Goal: Ask a question: Seek information or help from site administrators or community

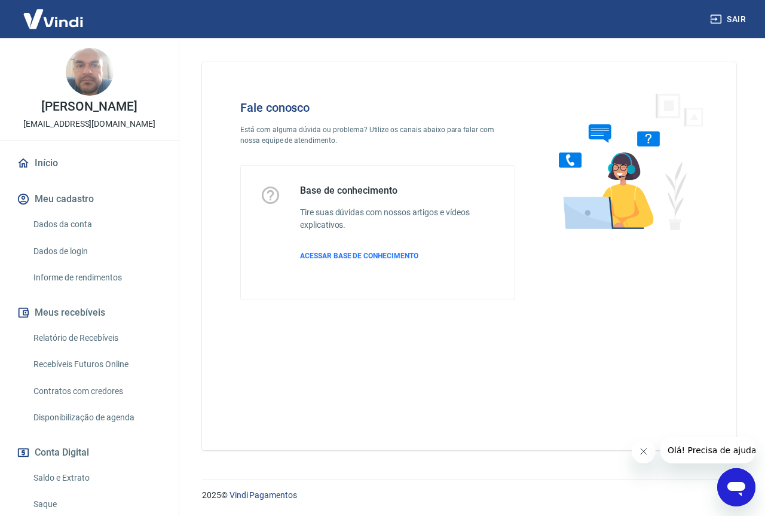
click at [734, 485] on icon "Abrir janela de mensagens" at bounding box center [737, 489] width 18 height 14
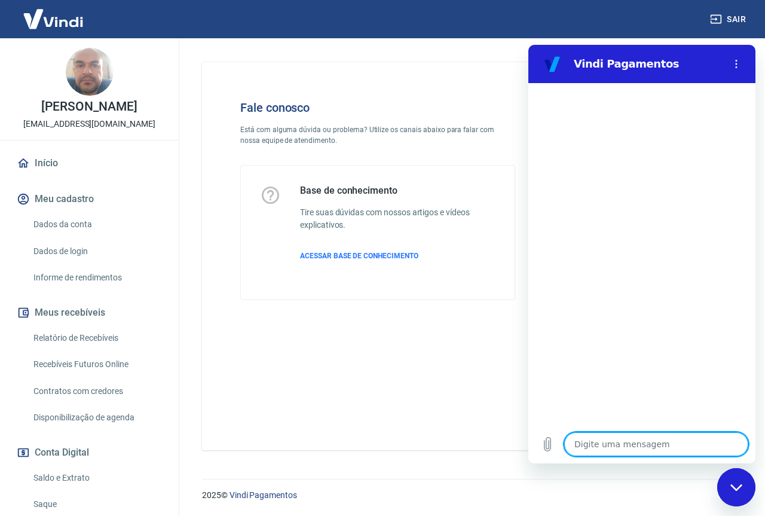
type textarea "G"
type textarea "x"
type textarea "Gs"
type textarea "x"
type textarea "Gst"
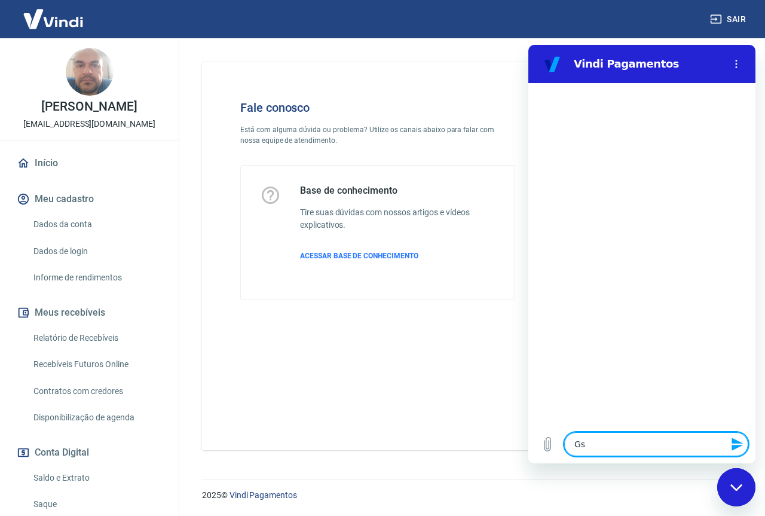
type textarea "x"
type textarea "Gs"
type textarea "x"
type textarea "G"
type textarea "x"
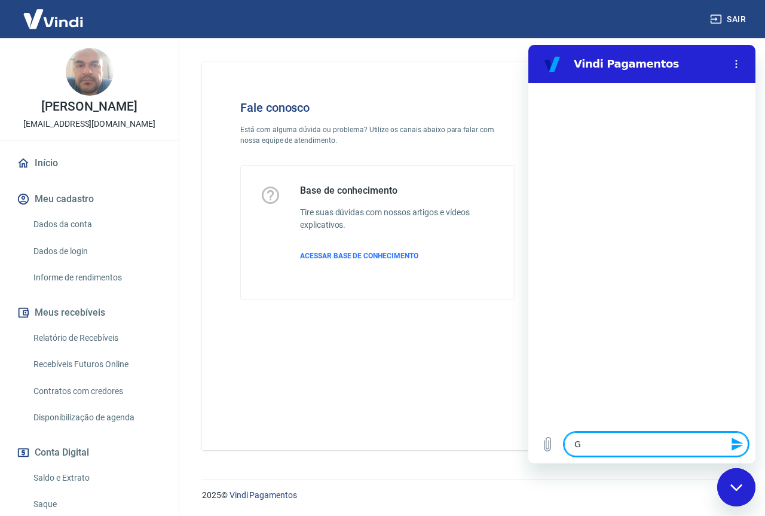
type textarea "Go"
type textarea "x"
type textarea "Gos"
type textarea "x"
type textarea "Gost"
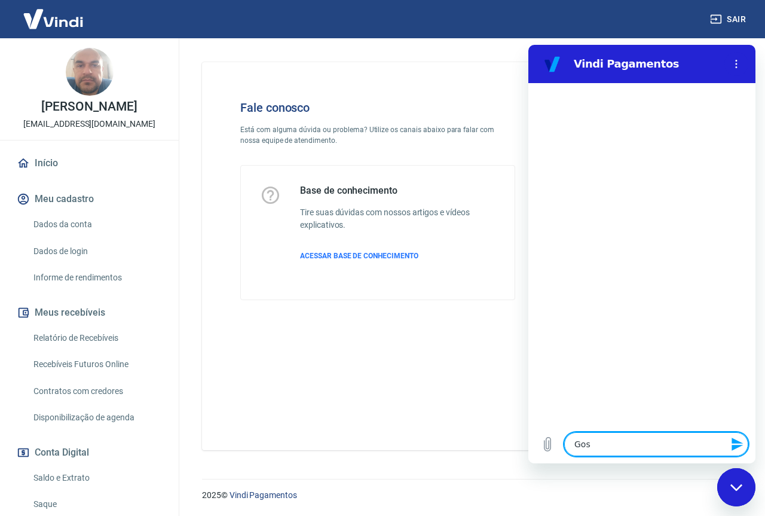
type textarea "x"
type textarea "Gosta"
type textarea "x"
type textarea "Gostar"
type textarea "x"
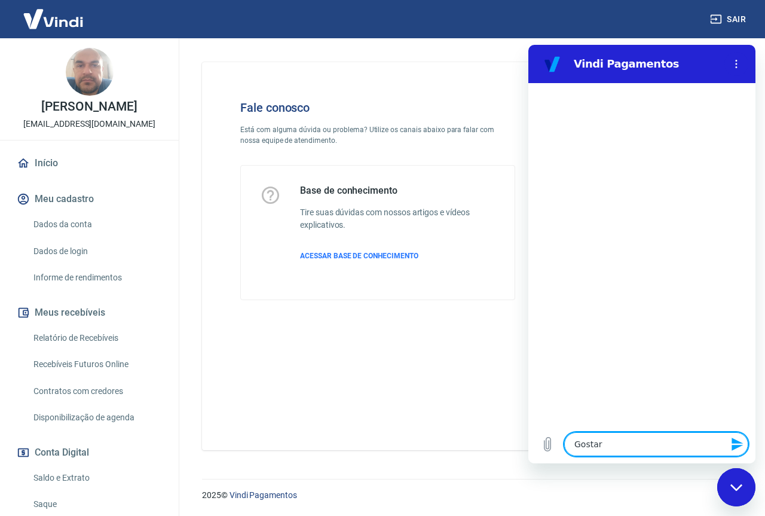
type textarea "Gostari"
type textarea "x"
type textarea "Gostaria"
type textarea "x"
type textarea "Gostaria"
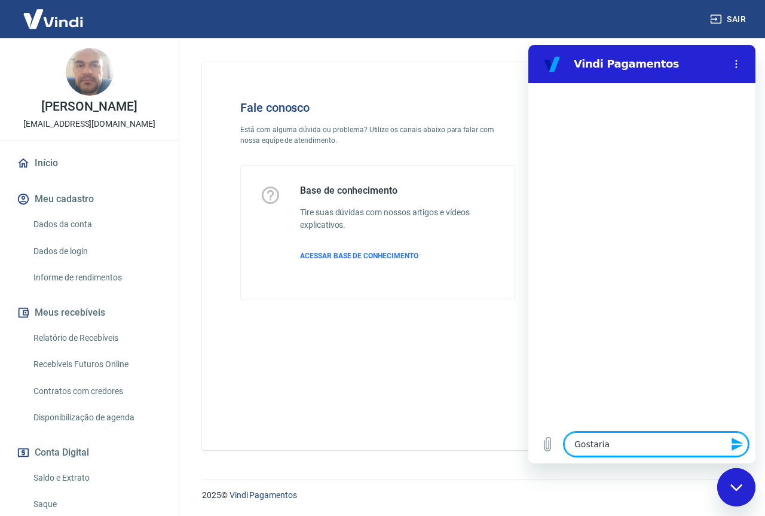
type textarea "x"
type textarea "Gostaria d"
type textarea "x"
type textarea "Gostaria de"
type textarea "x"
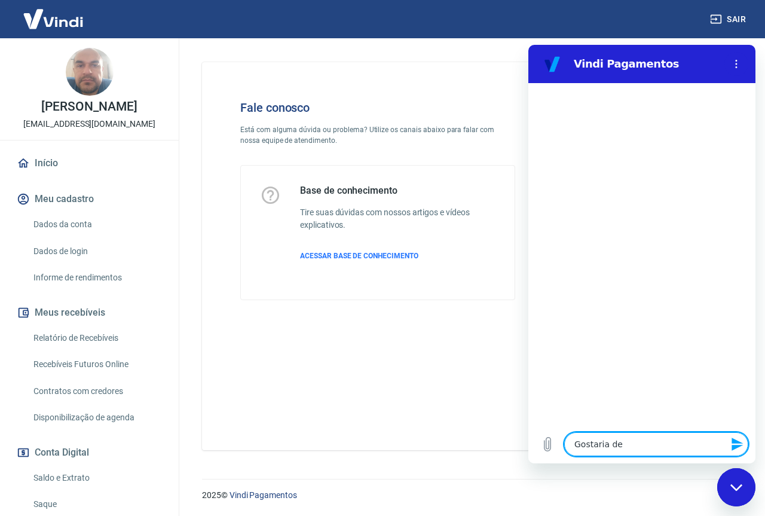
type textarea "Gostaria de"
type textarea "x"
type textarea "Gostaria de s"
type textarea "x"
type textarea "Gostaria de sa"
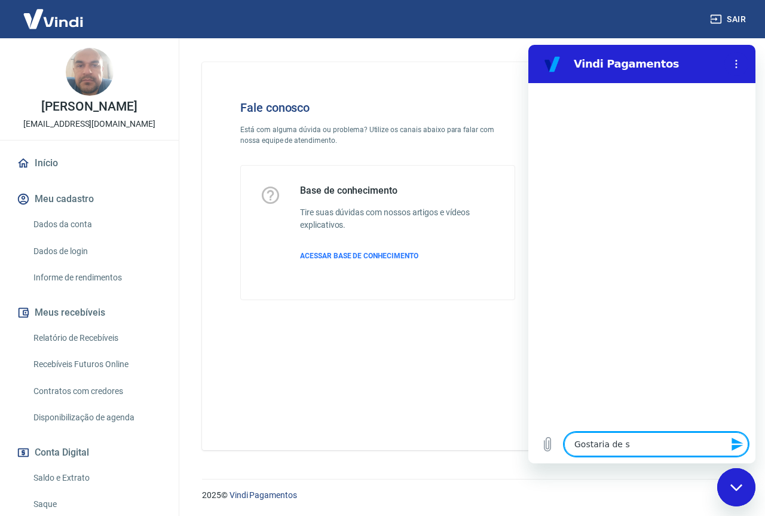
type textarea "x"
type textarea "Gostaria de sab"
type textarea "x"
type textarea "Gostaria de sabe"
type textarea "x"
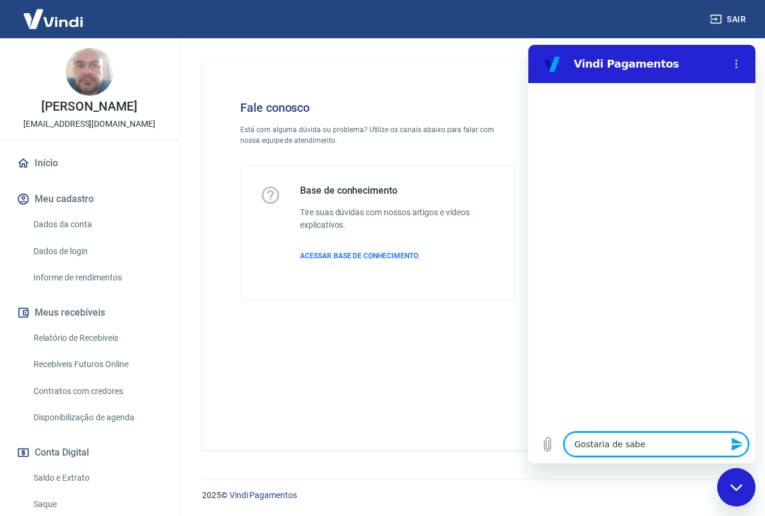
type textarea "Gostaria de saber"
type textarea "x"
type textarea "Gostaria de saber"
type textarea "x"
type textarea "Gostaria de saber q"
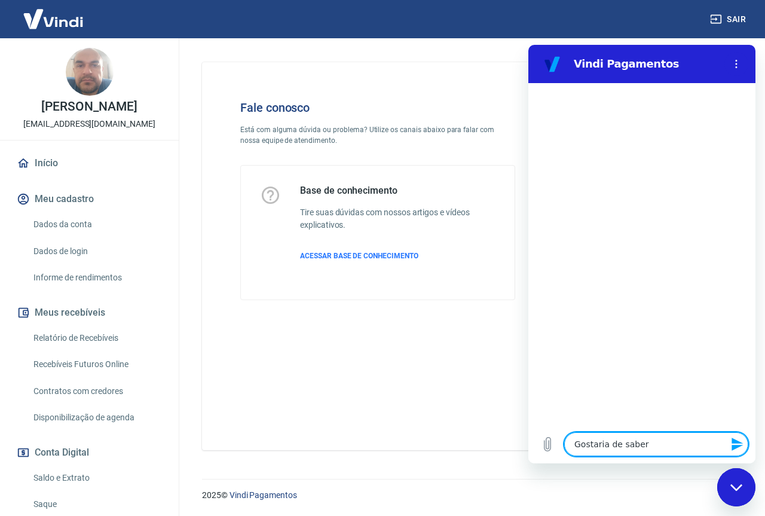
type textarea "x"
type textarea "Gostaria de saber qu"
type textarea "x"
type textarea "Gostaria de saber qua"
type textarea "x"
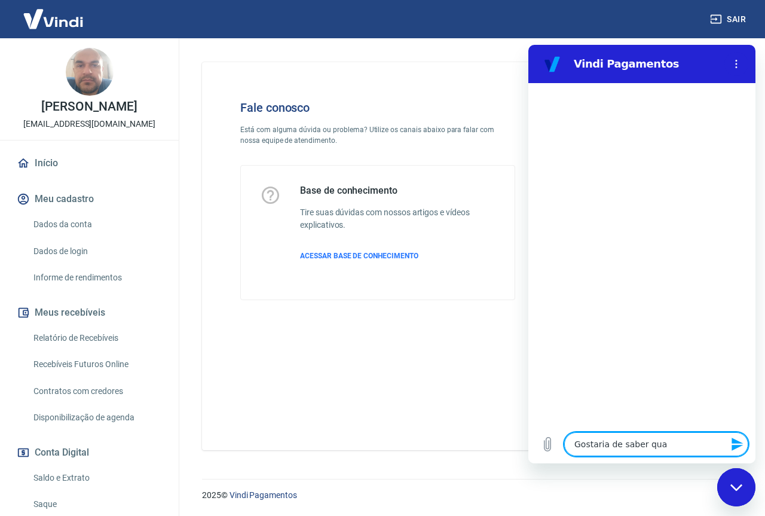
type textarea "Gostaria de saber quan"
type textarea "x"
type textarea "Gostaria de saber quant"
type textarea "x"
type textarea "Gostaria de saber quanto"
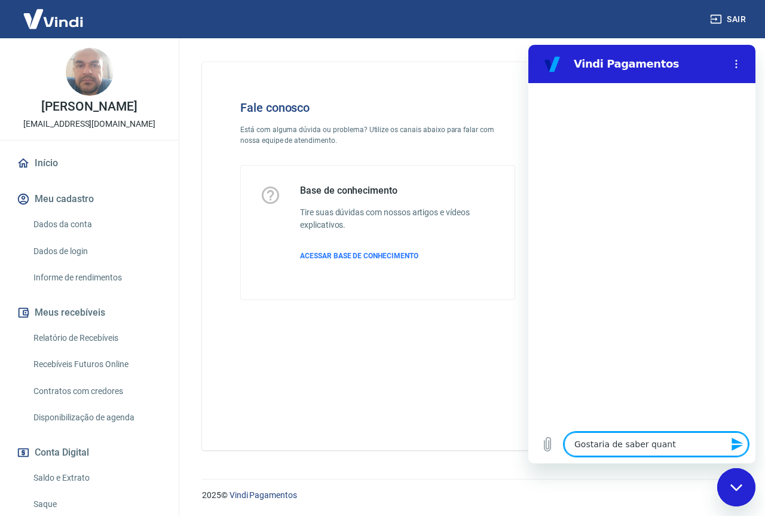
type textarea "x"
type textarea "Gostaria de saber quanto"
type textarea "x"
type textarea "Gostaria de saber quanto s"
type textarea "x"
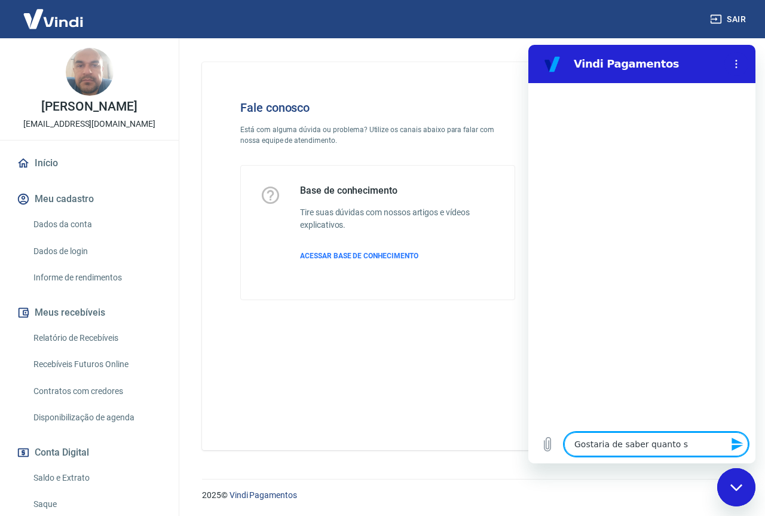
type textarea "Gostaria de saber quanto"
type textarea "x"
type textarea "Gostaria de saber quanto c"
type textarea "x"
type textarea "Gostaria de saber quanto cu"
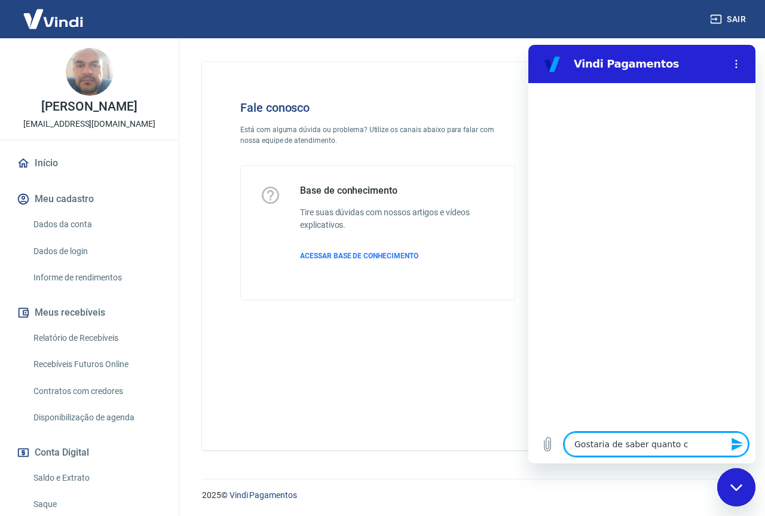
type textarea "x"
type textarea "Gostaria de saber quanto cus"
type textarea "x"
type textarea "Gostaria de saber quanto cust"
type textarea "x"
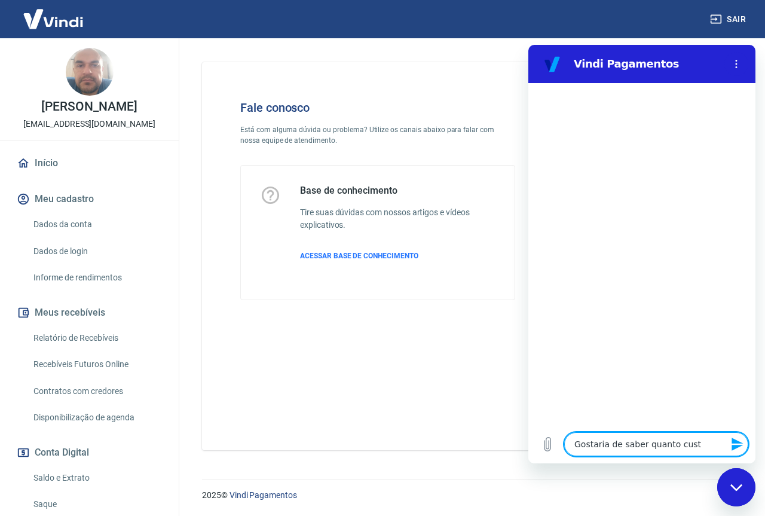
type textarea "Gostaria de saber quanto custa"
type textarea "x"
type textarea "Gostaria de saber quanto custar"
type textarea "x"
type textarea "Gostaria de saber quanto custari"
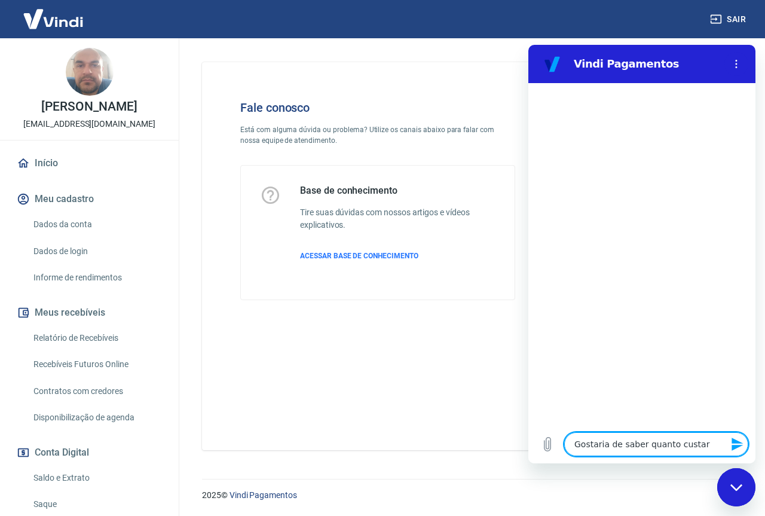
type textarea "x"
type textarea "Gostaria de saber quanto custaria"
type textarea "x"
type textarea "Gostaria de saber quanto custaria"
type textarea "x"
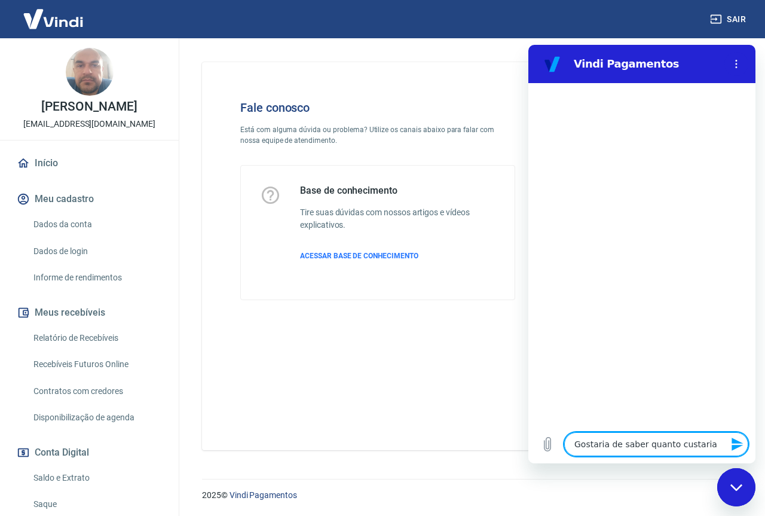
type textarea "Gostaria de saber quanto custaria p"
type textarea "x"
type textarea "Gostaria de saber quanto custaria pa"
type textarea "x"
type textarea "Gostaria de saber quanto custaria par"
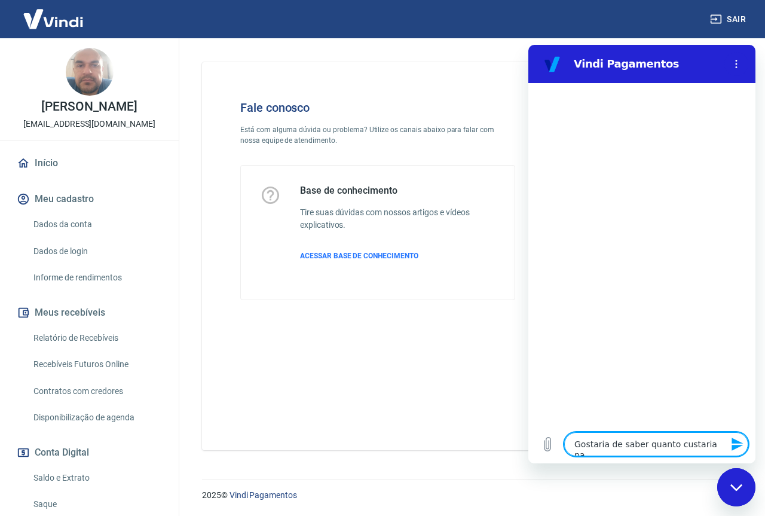
type textarea "x"
type textarea "Gostaria de saber quanto custaria para"
type textarea "x"
type textarea "Gostaria de saber quanto custaria para"
type textarea "x"
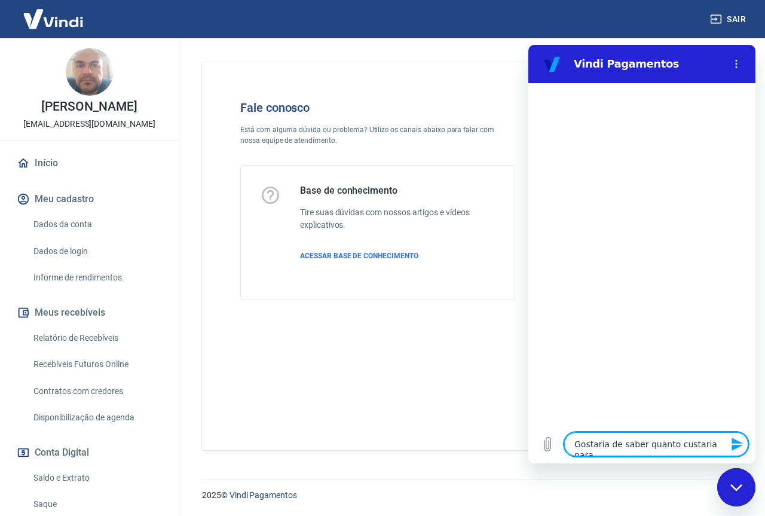
type textarea "Gostaria de saber quanto custaria para m"
type textarea "x"
type textarea "Gostaria de saber quanto custaria para mi"
type textarea "x"
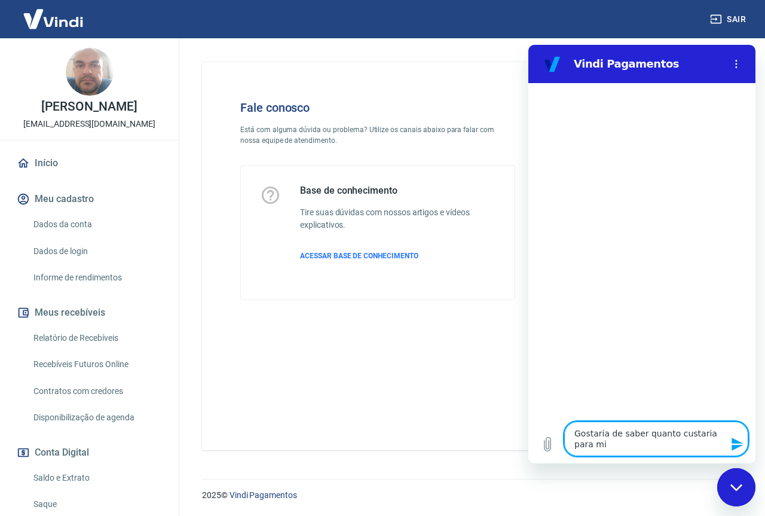
type textarea "Gostaria de saber quanto custaria para mim"
type textarea "x"
type textarea "Gostaria de saber quanto custaria para mim"
type textarea "x"
type textarea "Gostaria de saber quanto custaria para mim"
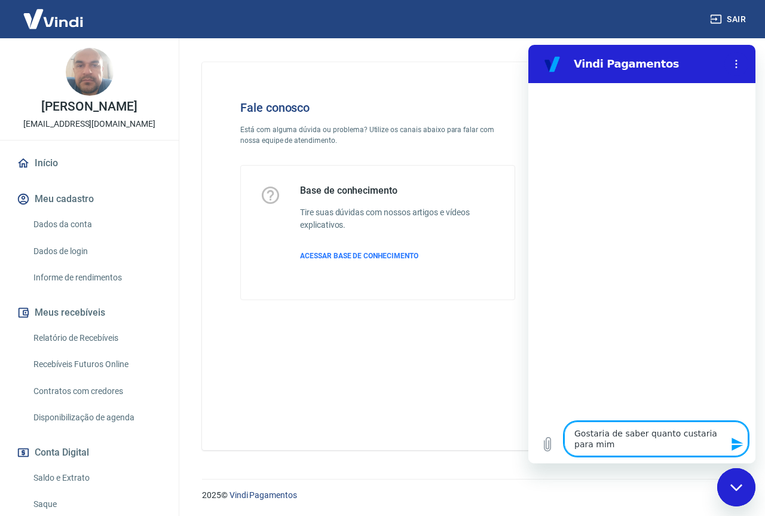
type textarea "x"
type textarea "Gostaria de saber quanto custaria para mimn"
type textarea "x"
type textarea "Gostaria de saber quanto custaria para mim"
type textarea "x"
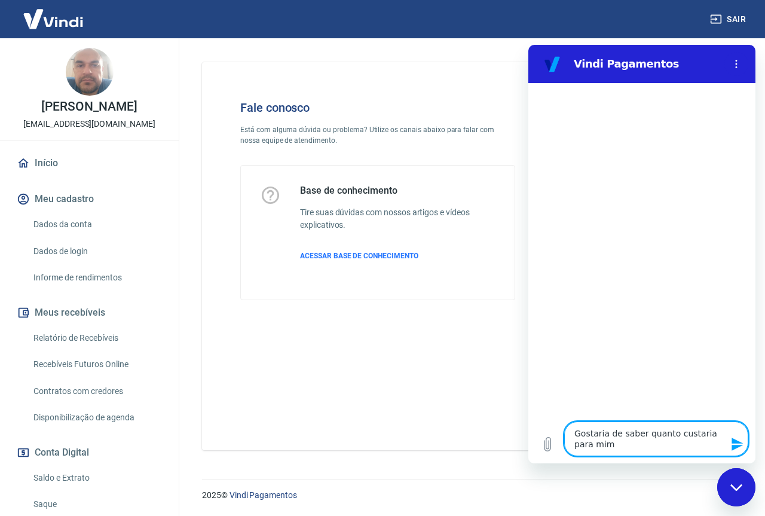
type textarea "Gostaria de saber quanto custaria para mi"
type textarea "x"
type textarea "Gostaria de saber quanto custaria para min"
type textarea "x"
type textarea "Gostaria de saber quanto custaria para minh"
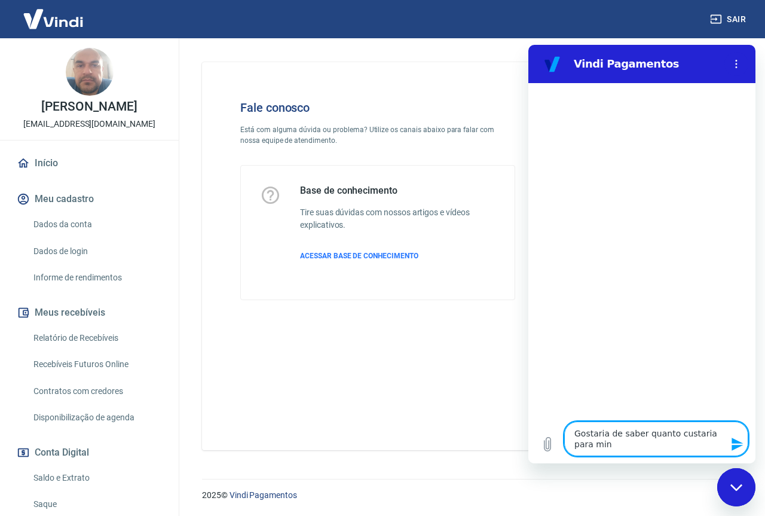
type textarea "x"
type textarea "Gostaria de saber quanto custaria para minha"
type textarea "x"
type textarea "Gostaria de saber quanto custaria para minha"
type textarea "x"
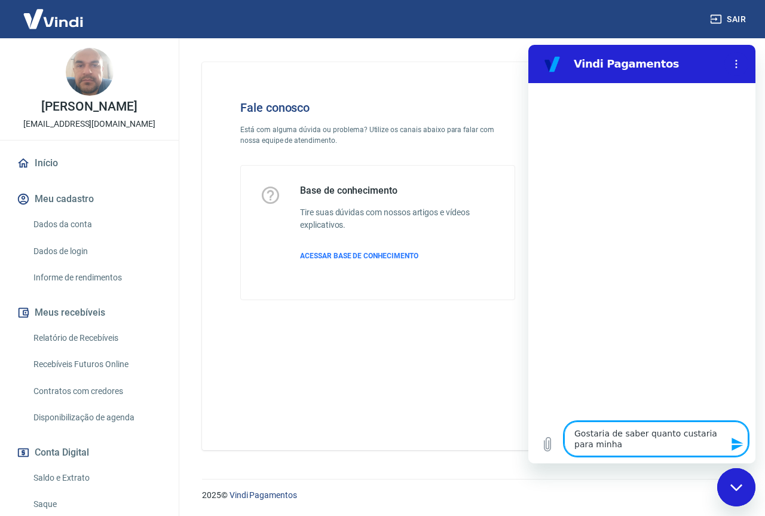
type textarea "Gostaria de saber quanto custaria para minha e"
type textarea "x"
type textarea "Gostaria de saber quanto custaria para minha em"
type textarea "x"
type textarea "Gostaria de saber quanto custaria para minha emp"
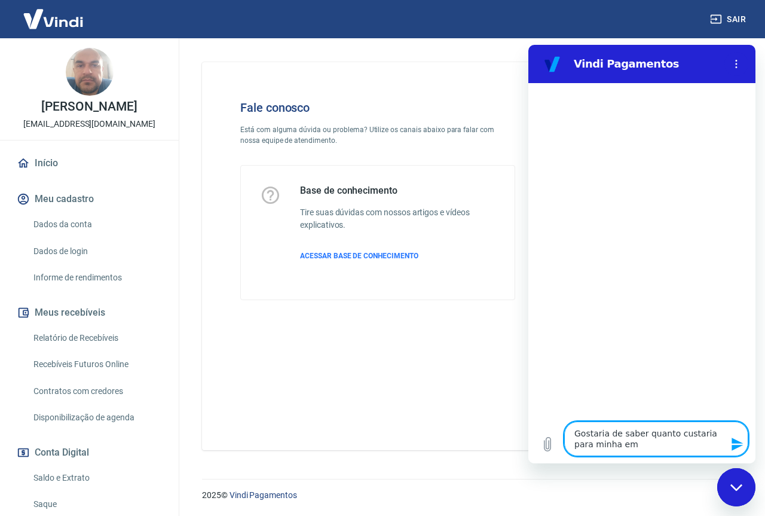
type textarea "x"
type textarea "Gostaria de saber quanto custaria para minha empr"
type textarea "x"
type textarea "Gostaria de saber quanto custaria para minha empre"
type textarea "x"
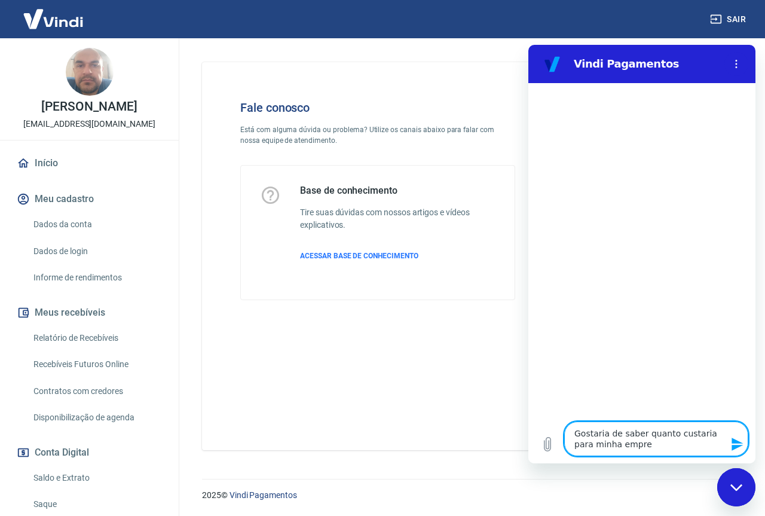
type textarea "Gostaria de saber quanto custaria para minha empres"
type textarea "x"
type textarea "Gostaria de saber quanto custaria para minha empresa"
type textarea "x"
type textarea "Gostaria de saber quanto custaria para minha empresa"
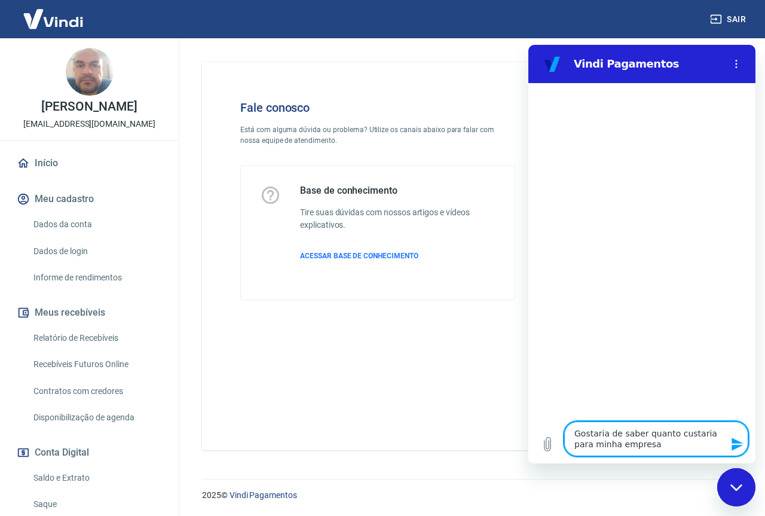
type textarea "x"
type textarea "Gostaria de saber quanto custaria para minha empresa o"
type textarea "x"
type textarea "Gostaria de saber quanto custaria para minha empresa of"
type textarea "x"
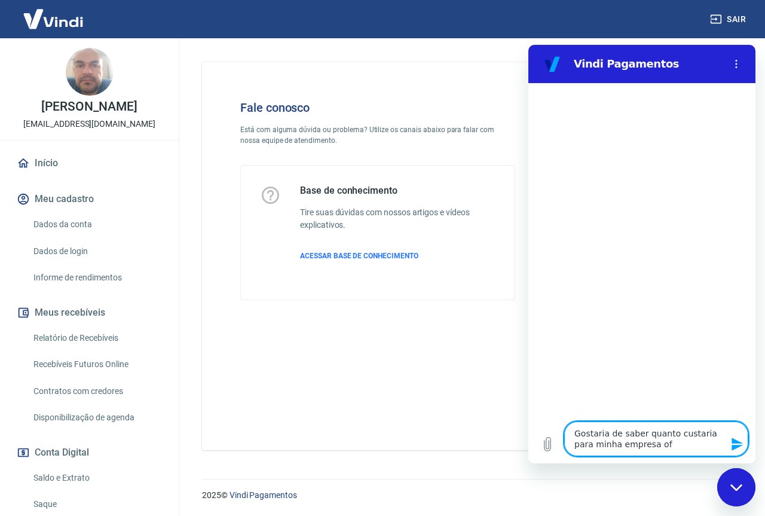
type textarea "Gostaria de saber quanto custaria para minha empresa ofe"
type textarea "x"
type textarea "Gostaria de saber quanto custaria para minha empresa ofer"
type textarea "x"
type textarea "Gostaria de saber quanto custaria para minha empresa ofere"
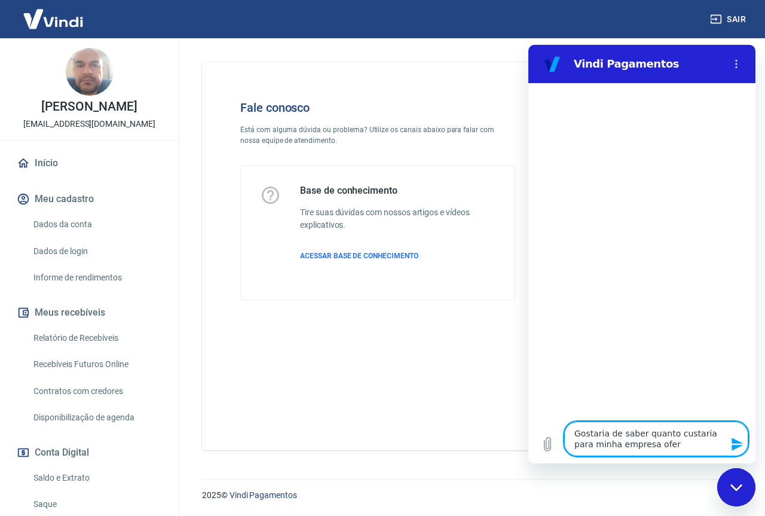
type textarea "x"
type textarea "Gostaria de saber quanto custaria para minha empresa oferec"
type textarea "x"
type textarea "Gostaria de saber quanto custaria para minha empresa oferece"
type textarea "x"
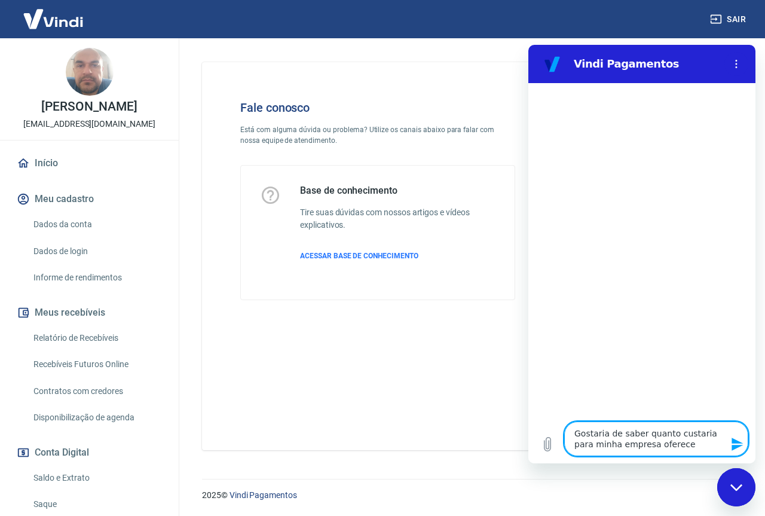
type textarea "Gostaria de saber quanto custaria para minha empresa oferecer"
type textarea "x"
type textarea "Gostaria de saber quanto custaria para minha empresa oferecer"
type textarea "x"
type textarea "Gostaria de saber quanto custaria para minha empresa oferecer v"
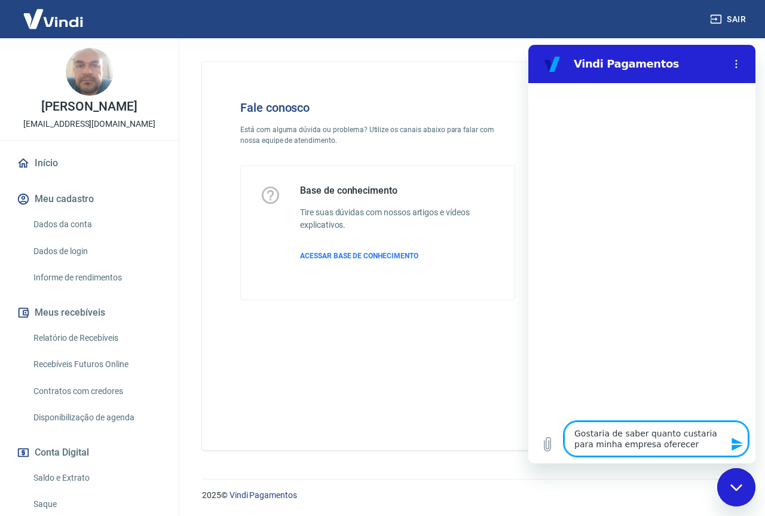
type textarea "x"
type textarea "Gostaria de saber quanto custaria para minha empresa oferecer ve"
type textarea "x"
type textarea "Gostaria de saber quanto custaria para minha empresa oferecer ven"
type textarea "x"
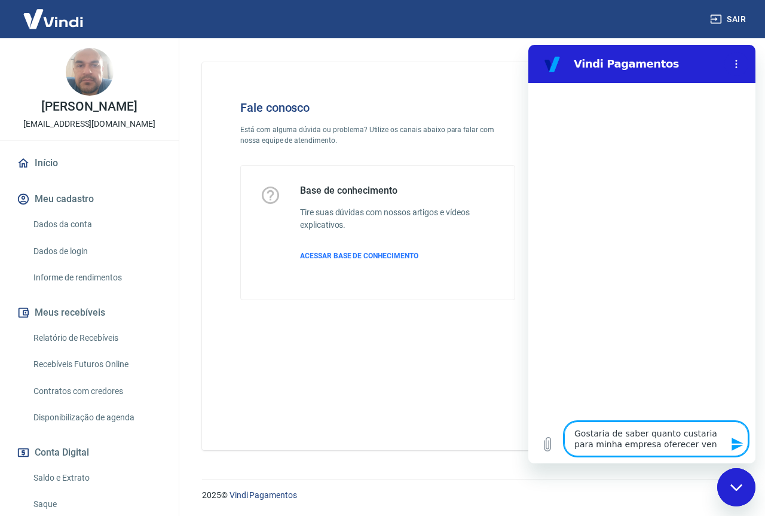
type textarea "Gostaria de saber quanto custaria para minha empresa oferecer vend"
type textarea "x"
type textarea "Gostaria de saber quanto custaria para minha empresa oferecer venda"
type textarea "x"
type textarea "Gostaria de saber quanto custaria para minha empresa oferecer venda"
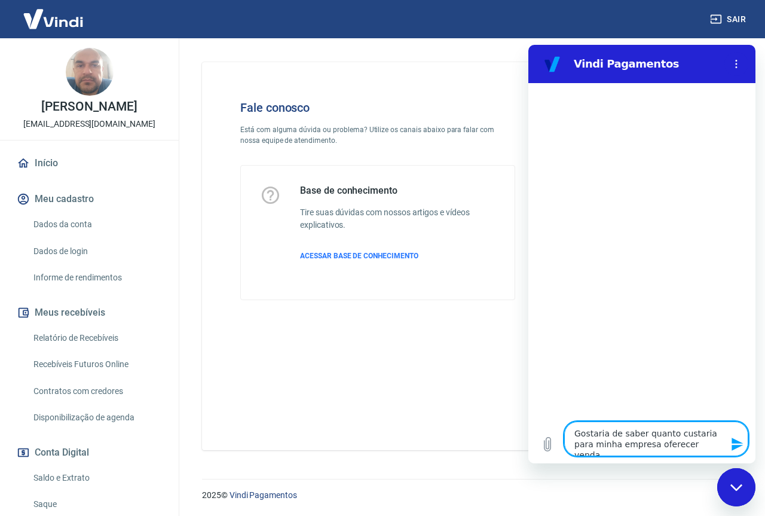
type textarea "x"
type textarea "Gostaria de saber quanto custaria para minha empresa oferecer venda c"
type textarea "x"
type textarea "Gostaria de saber quanto custaria para minha empresa oferecer venda co"
type textarea "x"
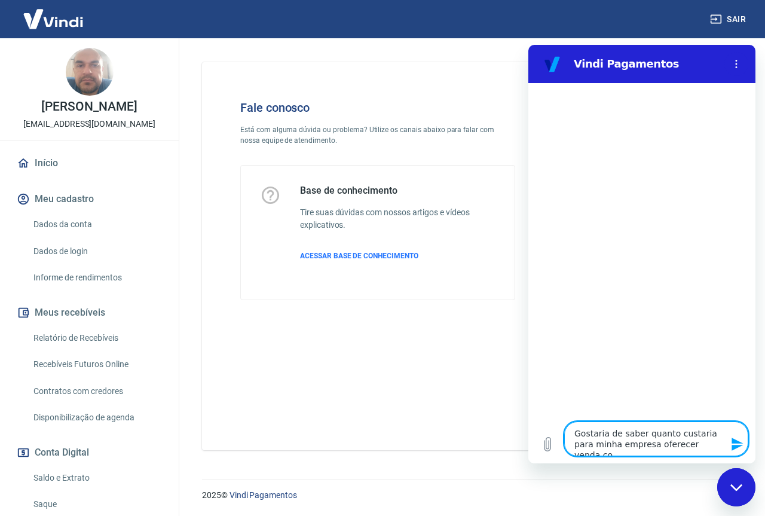
type textarea "Gostaria de saber quanto custaria para minha empresa oferecer venda com"
type textarea "x"
type textarea "Gostaria de saber quanto custaria para minha empresa oferecer venda com"
type textarea "x"
type textarea "Gostaria de saber quanto custaria para minha empresa oferecer venda com"
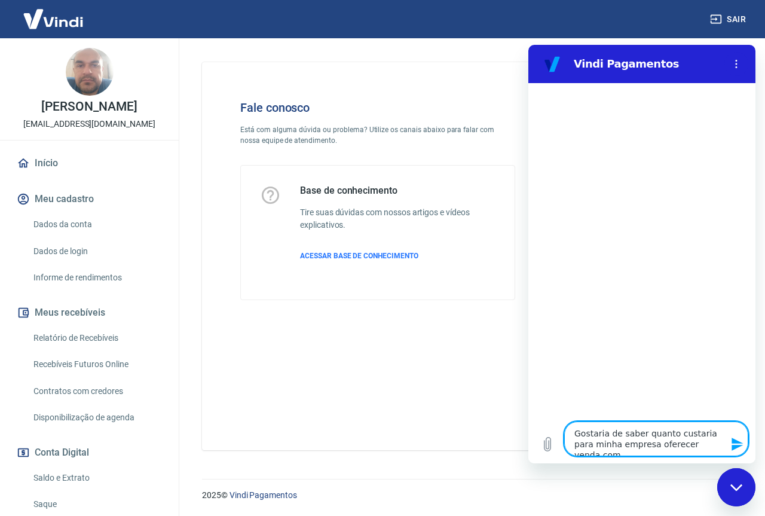
type textarea "x"
type textarea "Gostaria de saber quanto custaria para minha empresa oferecer venda co"
type textarea "x"
type textarea "Gostaria de saber quanto custaria para minha empresa oferecer venda c"
type textarea "x"
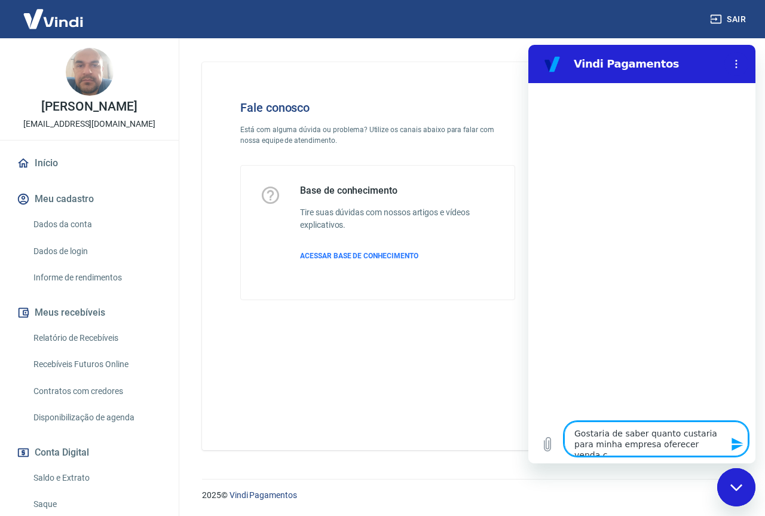
type textarea "Gostaria de saber quanto custaria para minha empresa oferecer venda"
type textarea "x"
type textarea "Gostaria de saber quanto custaria para minha empresa oferecer venda p"
type textarea "x"
type textarea "Gostaria de saber quanto custaria para minha empresa oferecer venda pa"
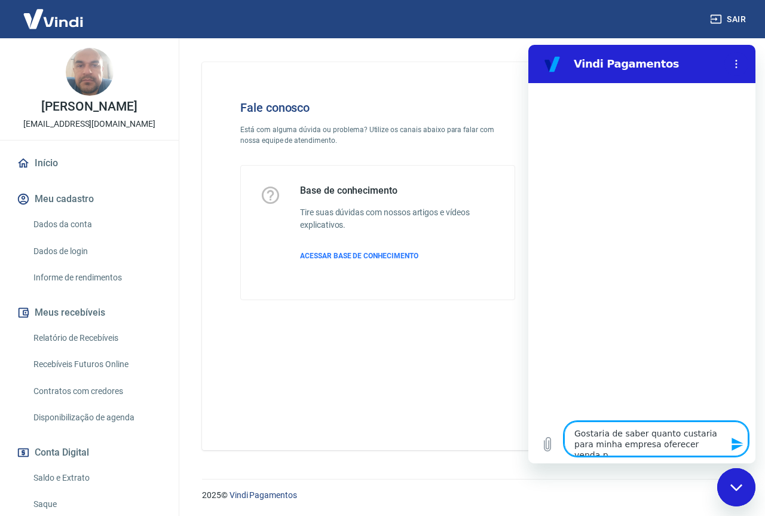
type textarea "x"
type textarea "Gostaria de saber quanto custaria para minha empresa oferecer venda par"
type textarea "x"
type textarea "Gostaria de saber quanto custaria para minha empresa oferecer venda parc"
type textarea "x"
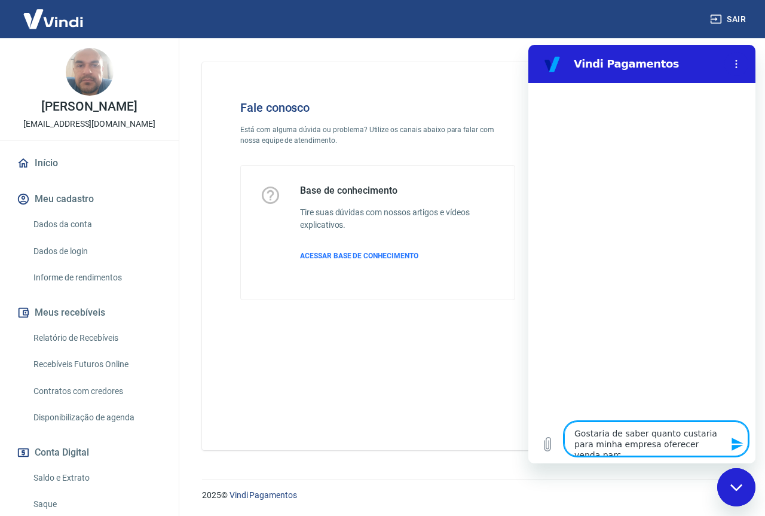
type textarea "Gostaria de saber quanto custaria para minha empresa oferecer venda parce"
type textarea "x"
type textarea "Gostaria de saber quanto custaria para minha empresa oferecer venda parcel"
type textarea "x"
type textarea "Gostaria de saber quanto custaria para minha empresa oferecer venda parcela"
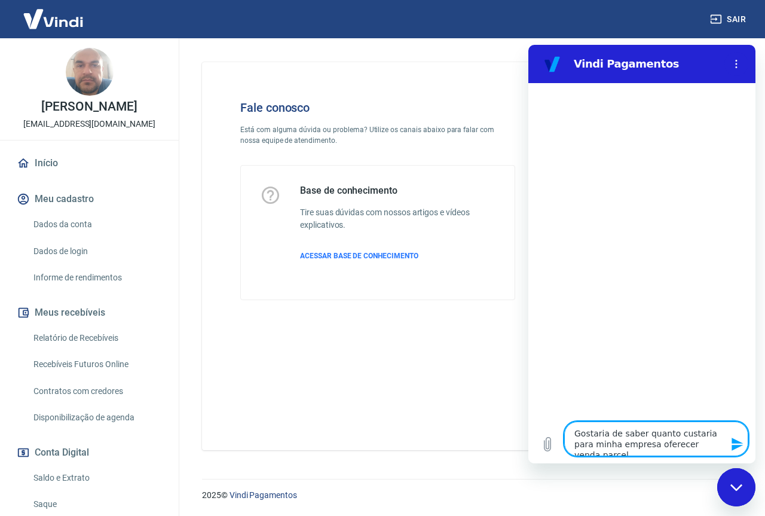
type textarea "x"
type textarea "Gostaria de saber quanto custaria para minha empresa oferecer venda parcelad"
type textarea "x"
type textarea "Gostaria de saber quanto custaria para minha empresa oferecer venda parcelada"
type textarea "x"
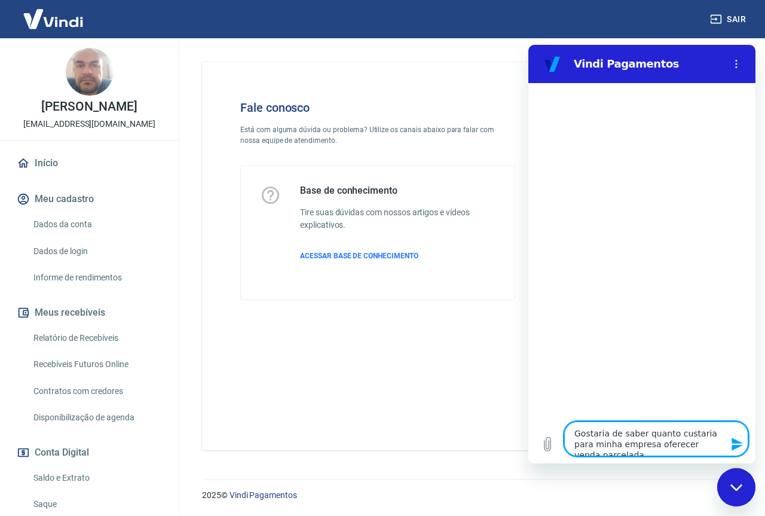
type textarea "Gostaria de saber quanto custaria para minha empresa oferecer venda parcelada"
type textarea "x"
type textarea "Gostaria de saber quanto custaria para minha empresa oferecer venda parcelada n"
type textarea "x"
type textarea "Gostaria de saber quanto custaria para minha empresa oferecer venda parcelada no"
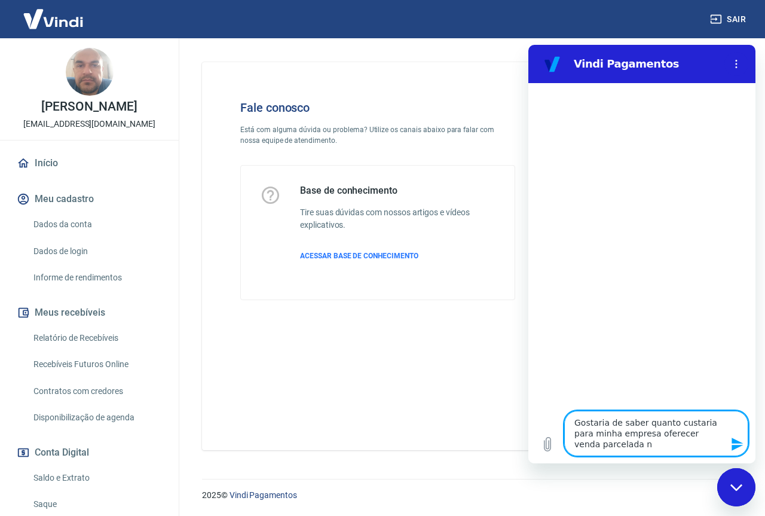
type textarea "x"
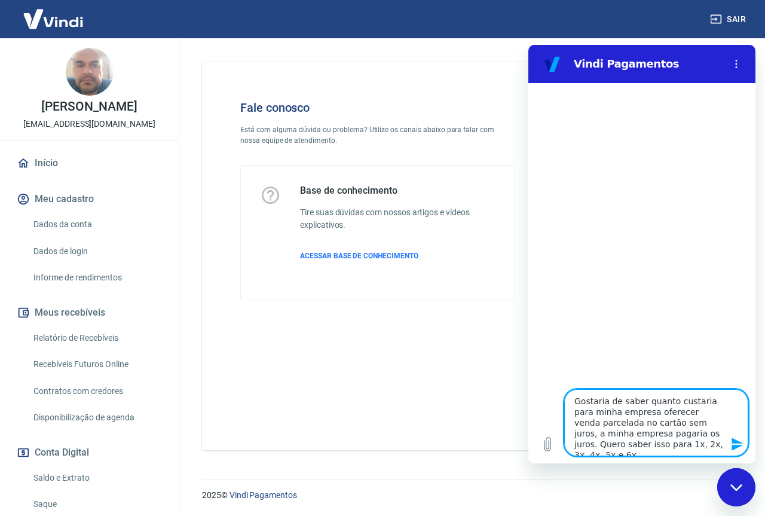
click at [738, 445] on icon "Enviar mensagem" at bounding box center [738, 444] width 14 height 14
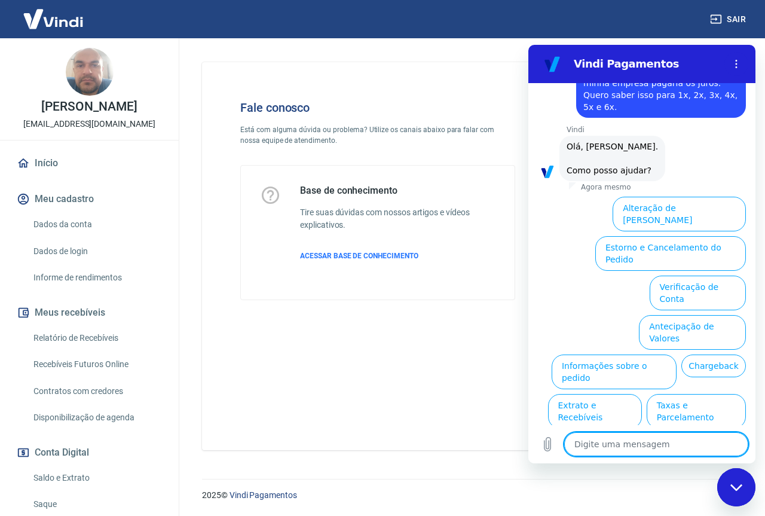
scroll to position [76, 0]
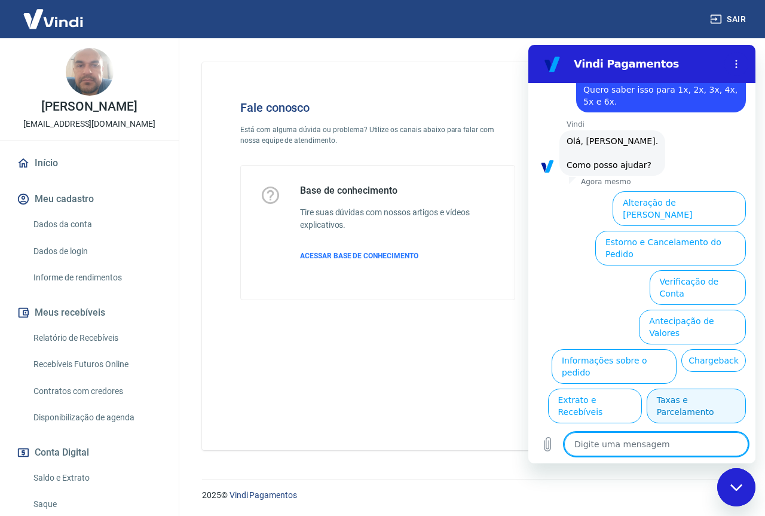
click at [697, 389] on button "Taxas e Parcelamento" at bounding box center [696, 406] width 99 height 35
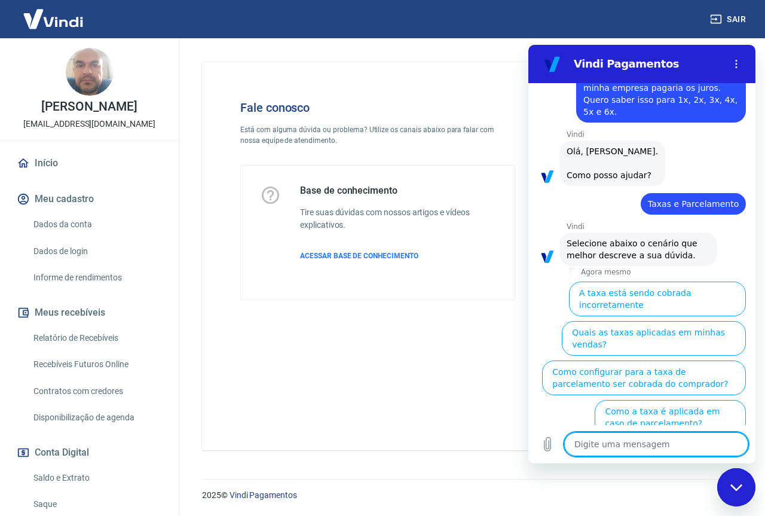
scroll to position [70, 0]
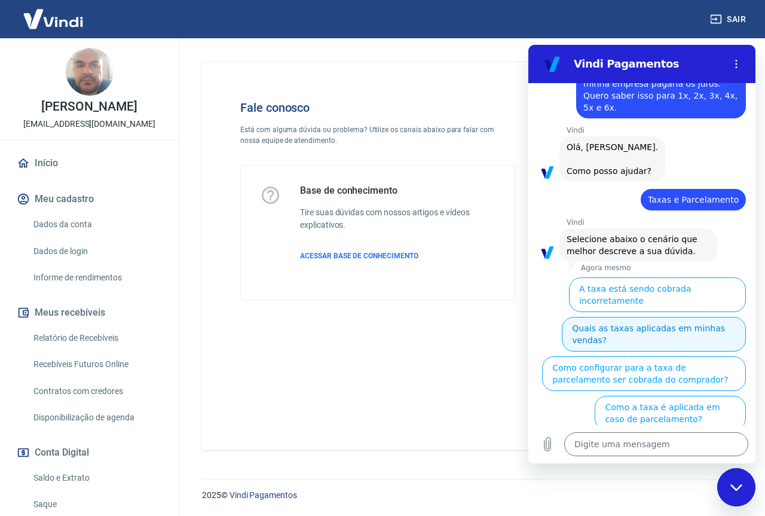
click at [680, 317] on button "Quais as taxas aplicadas em minhas vendas?" at bounding box center [654, 334] width 184 height 35
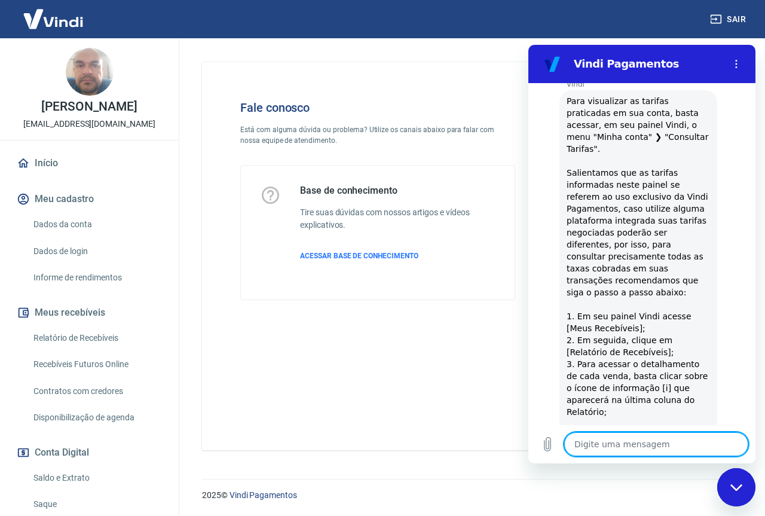
click at [658, 438] on textarea at bounding box center [656, 444] width 184 height 24
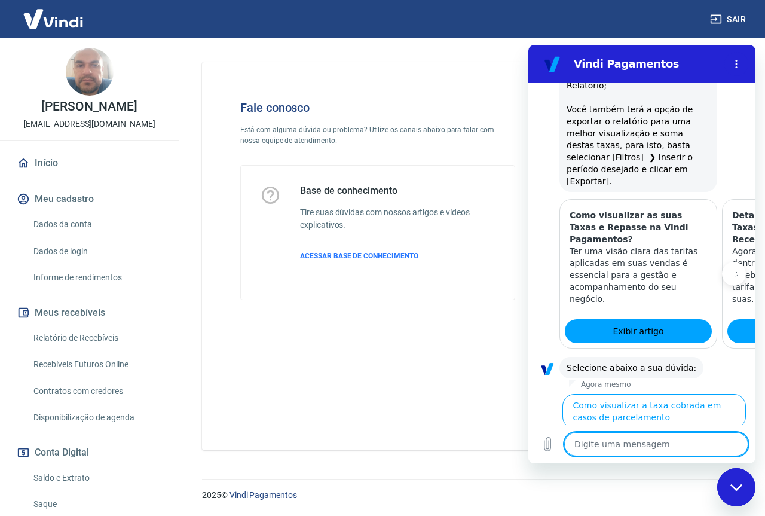
scroll to position [640, 0]
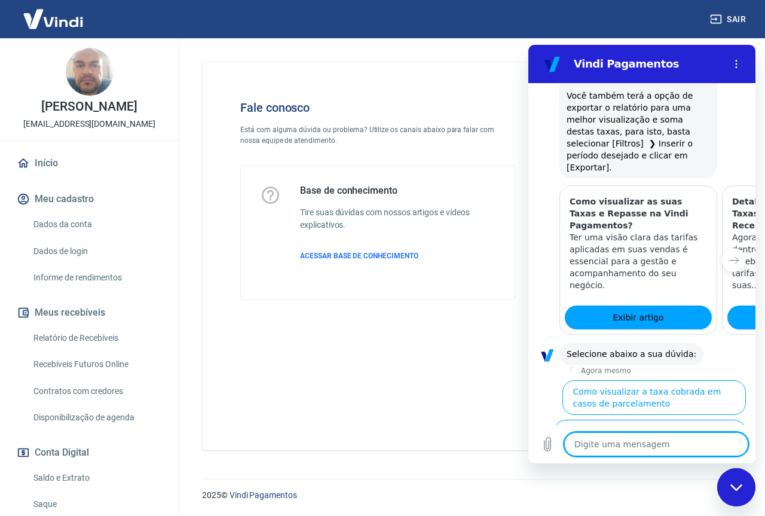
click at [655, 438] on textarea at bounding box center [656, 444] width 184 height 24
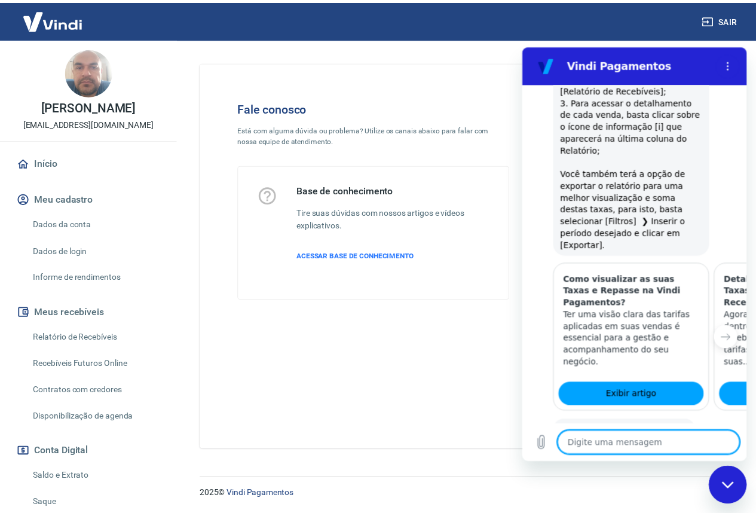
scroll to position [740, 0]
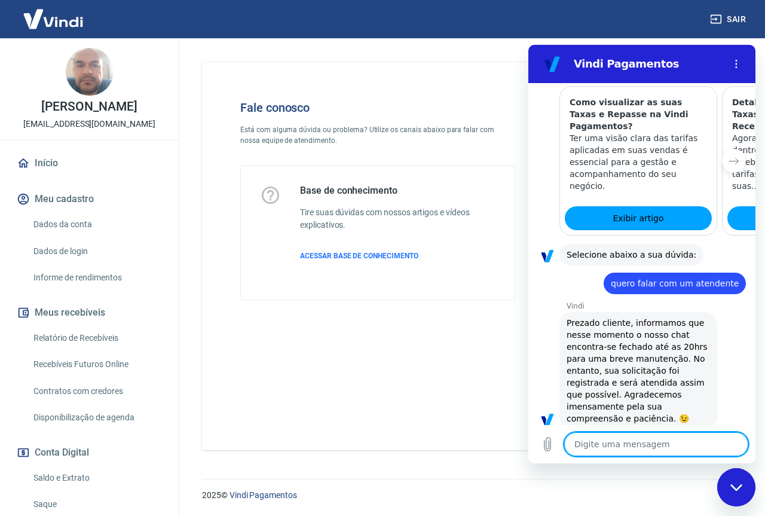
click at [59, 169] on link "Início" at bounding box center [89, 163] width 150 height 26
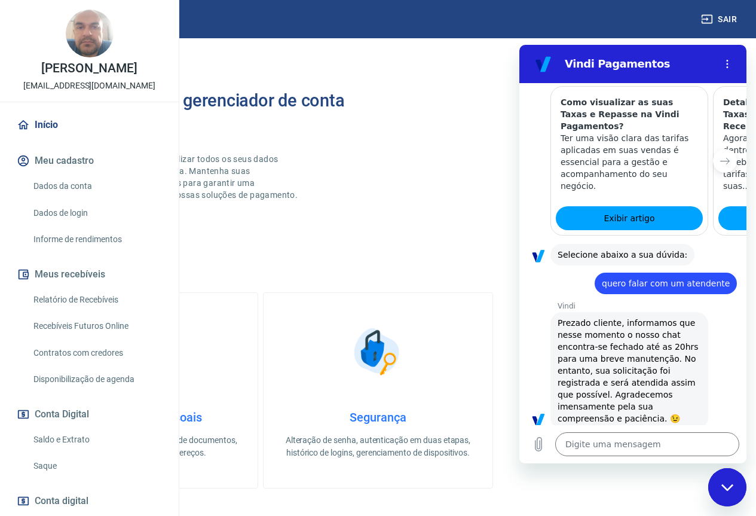
click at [722, 483] on div "Fechar janela de mensagens" at bounding box center [728, 487] width 36 height 36
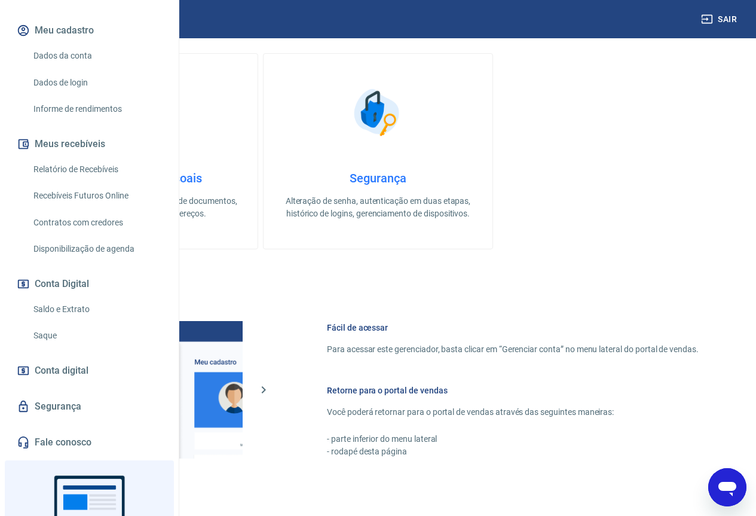
scroll to position [239, 0]
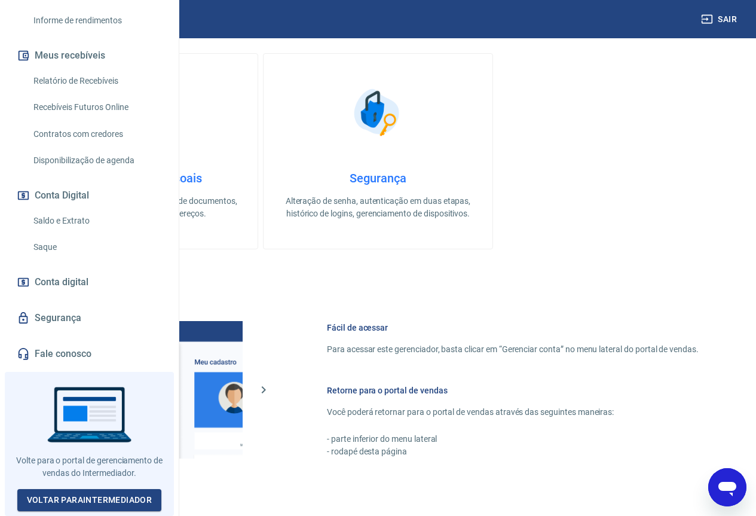
click at [72, 291] on span "Conta digital" at bounding box center [62, 282] width 54 height 17
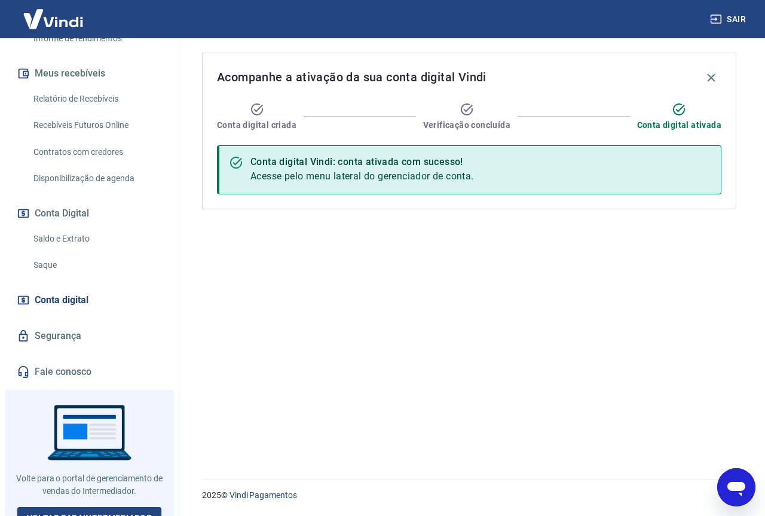
click at [61, 22] on img at bounding box center [53, 19] width 78 height 36
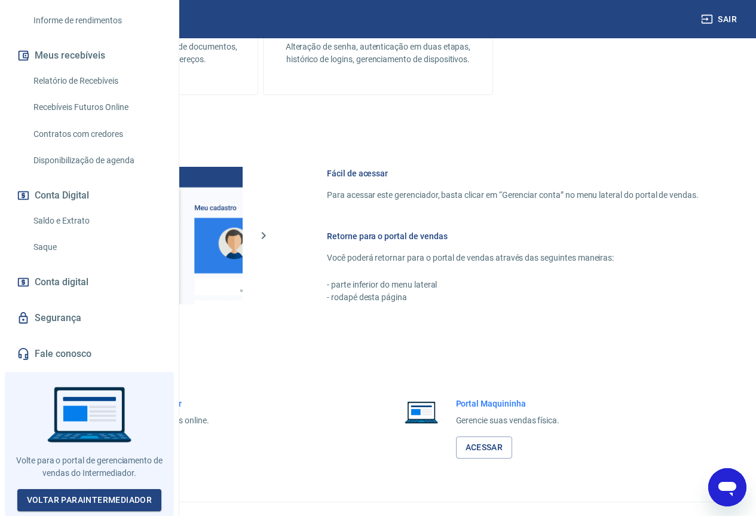
scroll to position [465, 0]
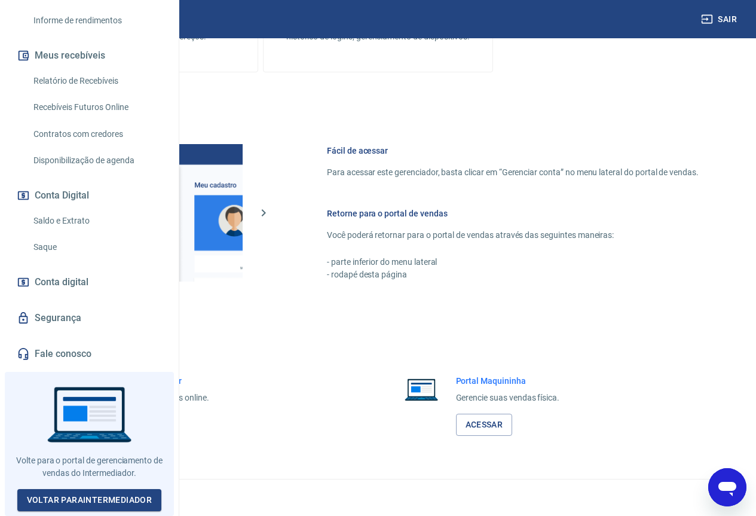
click at [160, 423] on link "Acessar" at bounding box center [131, 425] width 57 height 22
